Goal: Task Accomplishment & Management: Complete application form

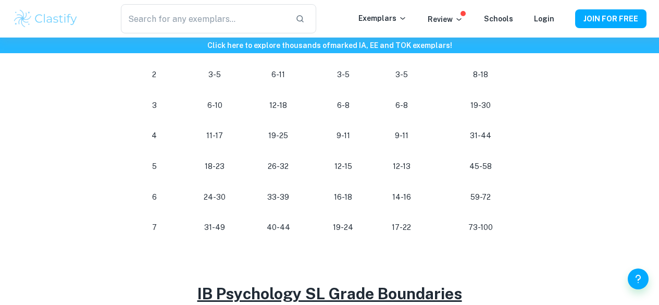
scroll to position [573, 0]
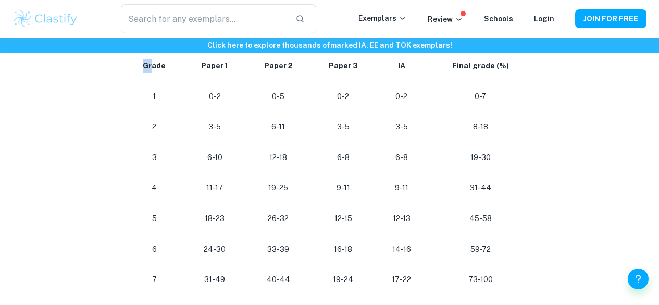
drag, startPoint x: 145, startPoint y: 68, endPoint x: 154, endPoint y: 67, distance: 9.0
click at [154, 67] on strong "Grade" at bounding box center [154, 65] width 23 height 8
click at [514, 99] on p "0-7" at bounding box center [480, 97] width 90 height 14
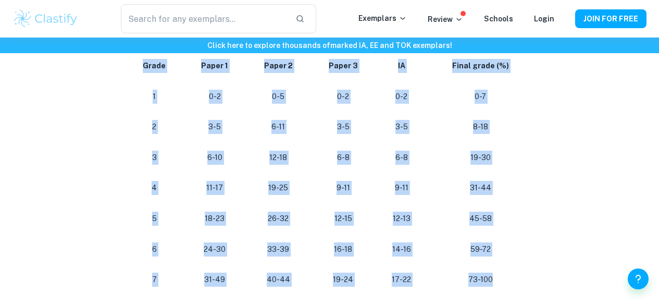
drag, startPoint x: 143, startPoint y: 70, endPoint x: 520, endPoint y: 266, distance: 424.7
click at [521, 281] on tbody "Grade Paper 1 Paper 2 Paper 3 IA Final grade (%) 1 0-2 0-5 0-2 0-2 0-7 2 3-5 6-…" at bounding box center [329, 173] width 417 height 244
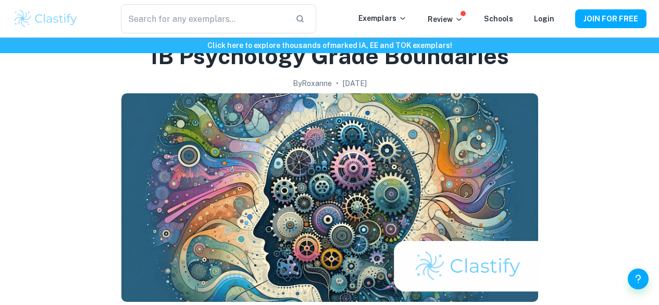
scroll to position [0, 0]
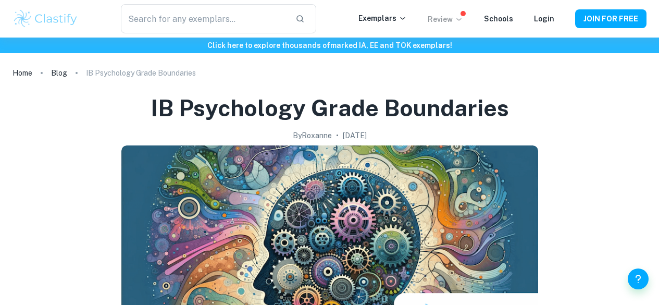
click at [447, 18] on p "Review" at bounding box center [444, 19] width 35 height 11
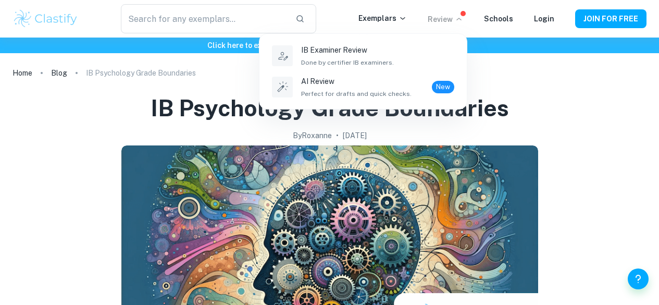
click at [505, 66] on div at bounding box center [329, 152] width 659 height 305
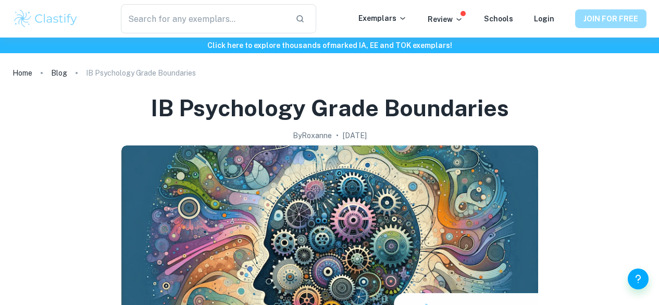
click at [603, 14] on button "JOIN FOR FREE" at bounding box center [610, 18] width 71 height 19
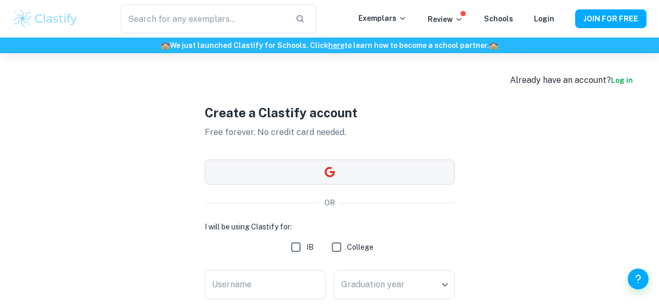
click at [326, 168] on icon "button" at bounding box center [329, 172] width 12 height 12
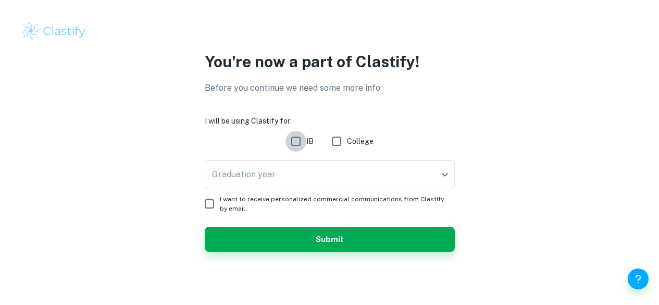
click at [295, 144] on input "IB" at bounding box center [295, 141] width 21 height 21
checkbox input "true"
click at [365, 173] on body "You're now a part of Clastify! Before you continue we need some more info I wil…" at bounding box center [329, 152] width 659 height 305
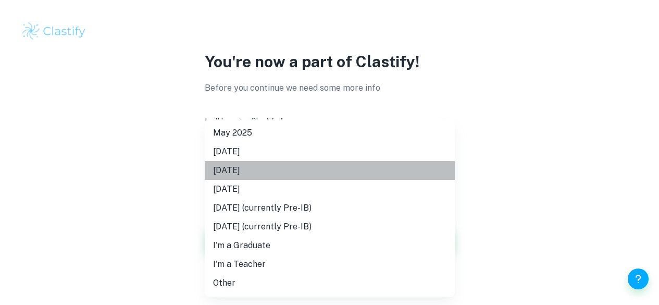
click at [335, 171] on li "May 2026" at bounding box center [330, 170] width 250 height 19
type input "M26"
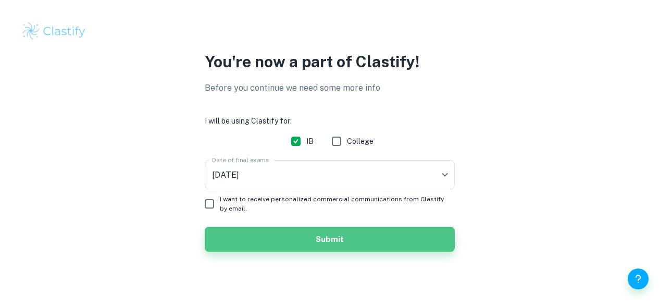
click at [331, 244] on button "Submit" at bounding box center [330, 238] width 250 height 25
